Goal: Find specific page/section: Find specific page/section

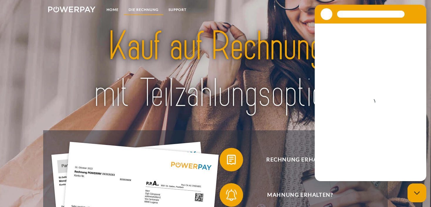
click at [136, 9] on link "DIE RECHNUNG" at bounding box center [144, 9] width 40 height 11
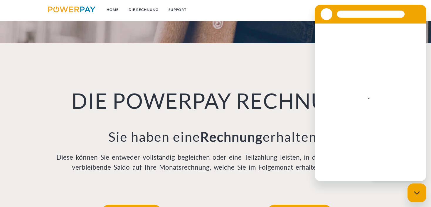
scroll to position [406, 0]
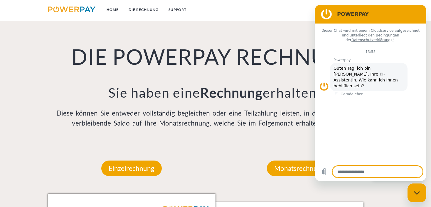
click at [225, 54] on h1 "DIE POWERPAY RECHNUNG" at bounding box center [216, 56] width 336 height 26
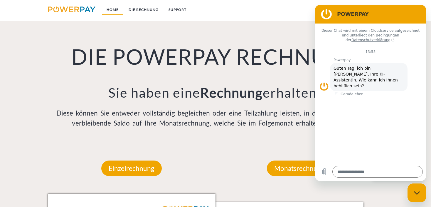
click at [112, 10] on link "Home" at bounding box center [113, 9] width 22 height 11
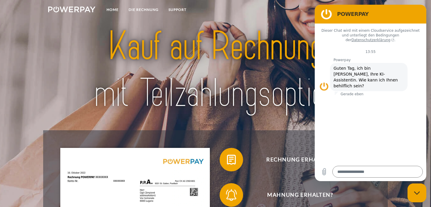
click at [327, 14] on figure at bounding box center [327, 14] width 12 height 12
click at [419, 193] on icon "Messaging-Fenster schließen" at bounding box center [417, 193] width 6 height 4
type textarea "*"
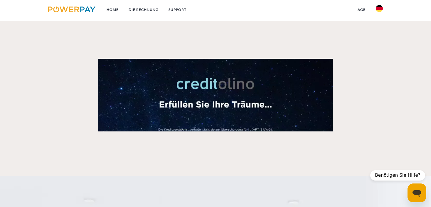
scroll to position [1058, 0]
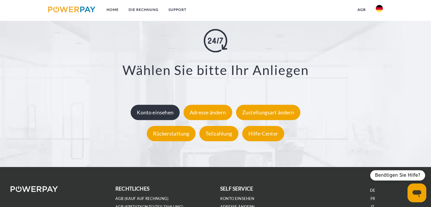
click at [166, 115] on div "Konto einsehen" at bounding box center [155, 112] width 49 height 15
